Goal: Transaction & Acquisition: Purchase product/service

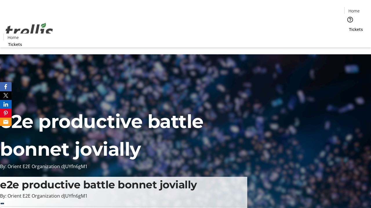
click at [349, 26] on span "Tickets" at bounding box center [356, 29] width 14 height 6
